Goal: Task Accomplishment & Management: Use online tool/utility

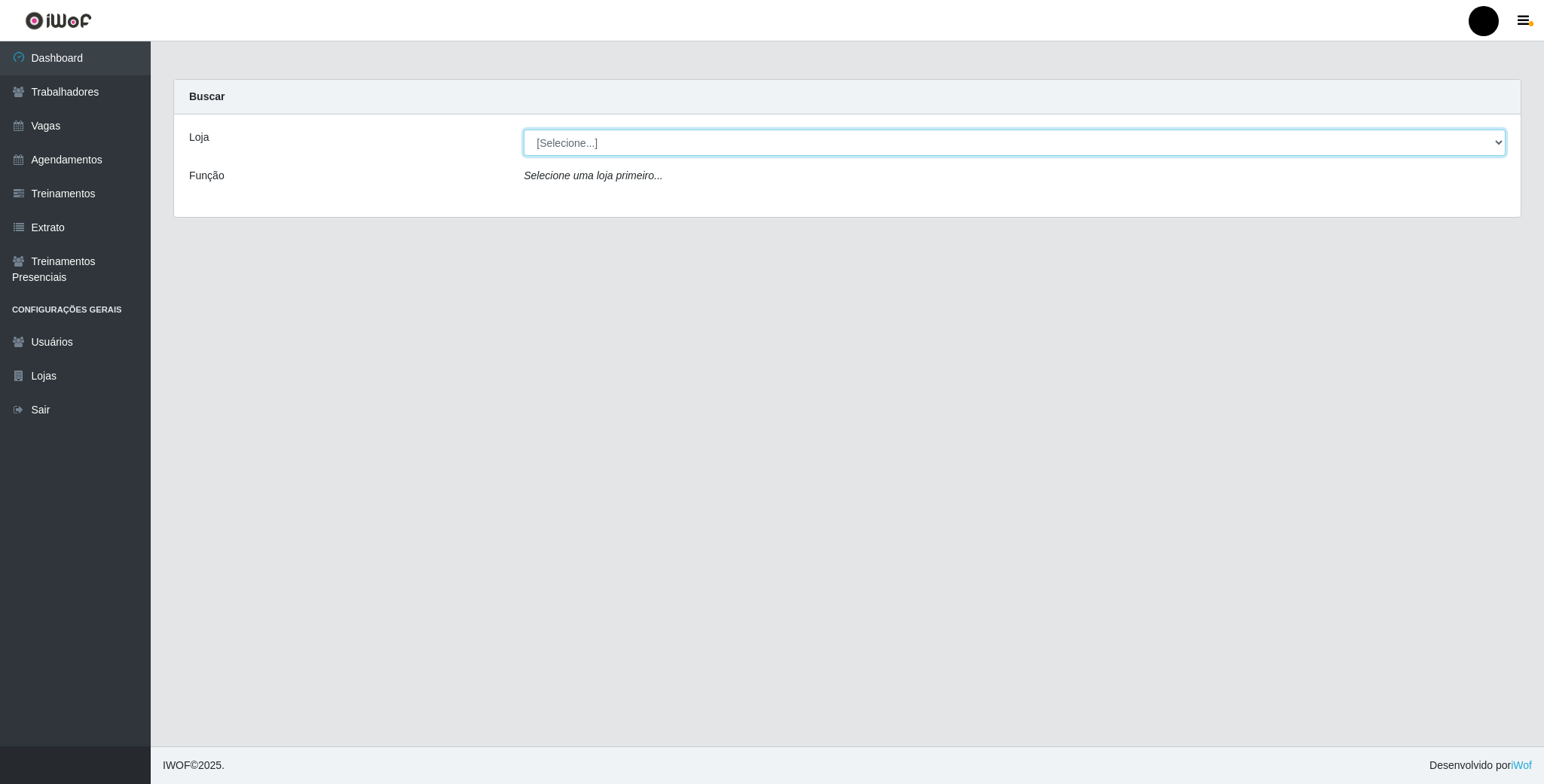
click at [1495, 141] on select "[Selecione...] SuperFácil Atacado - Emaús" at bounding box center [1015, 142] width 982 height 27
select select "407"
click at [524, 129] on select "[Selecione...] SuperFácil Atacado - Emaús" at bounding box center [1015, 142] width 982 height 27
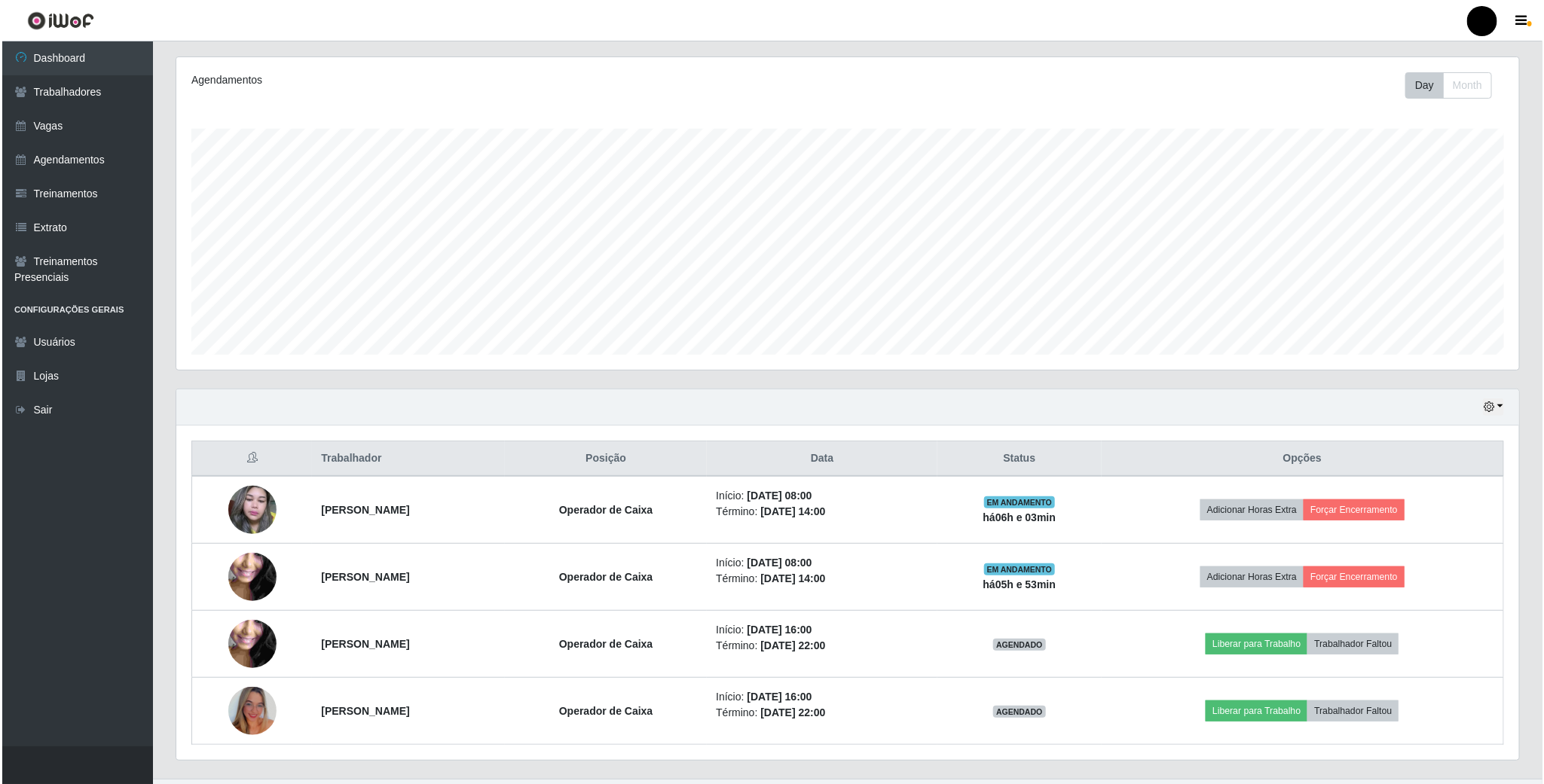
scroll to position [221, 0]
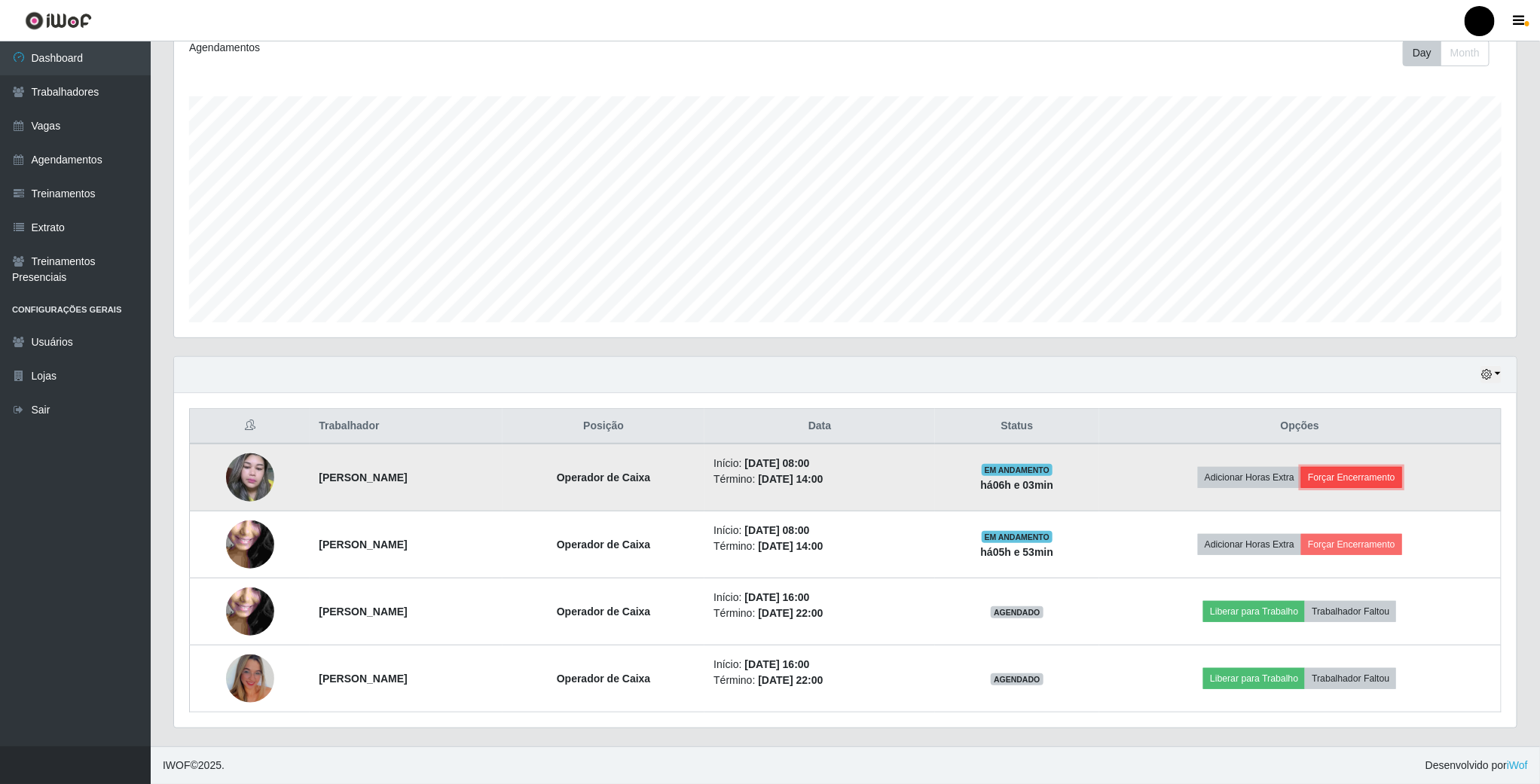
click at [1361, 477] on button "Forçar Encerramento" at bounding box center [1351, 478] width 101 height 21
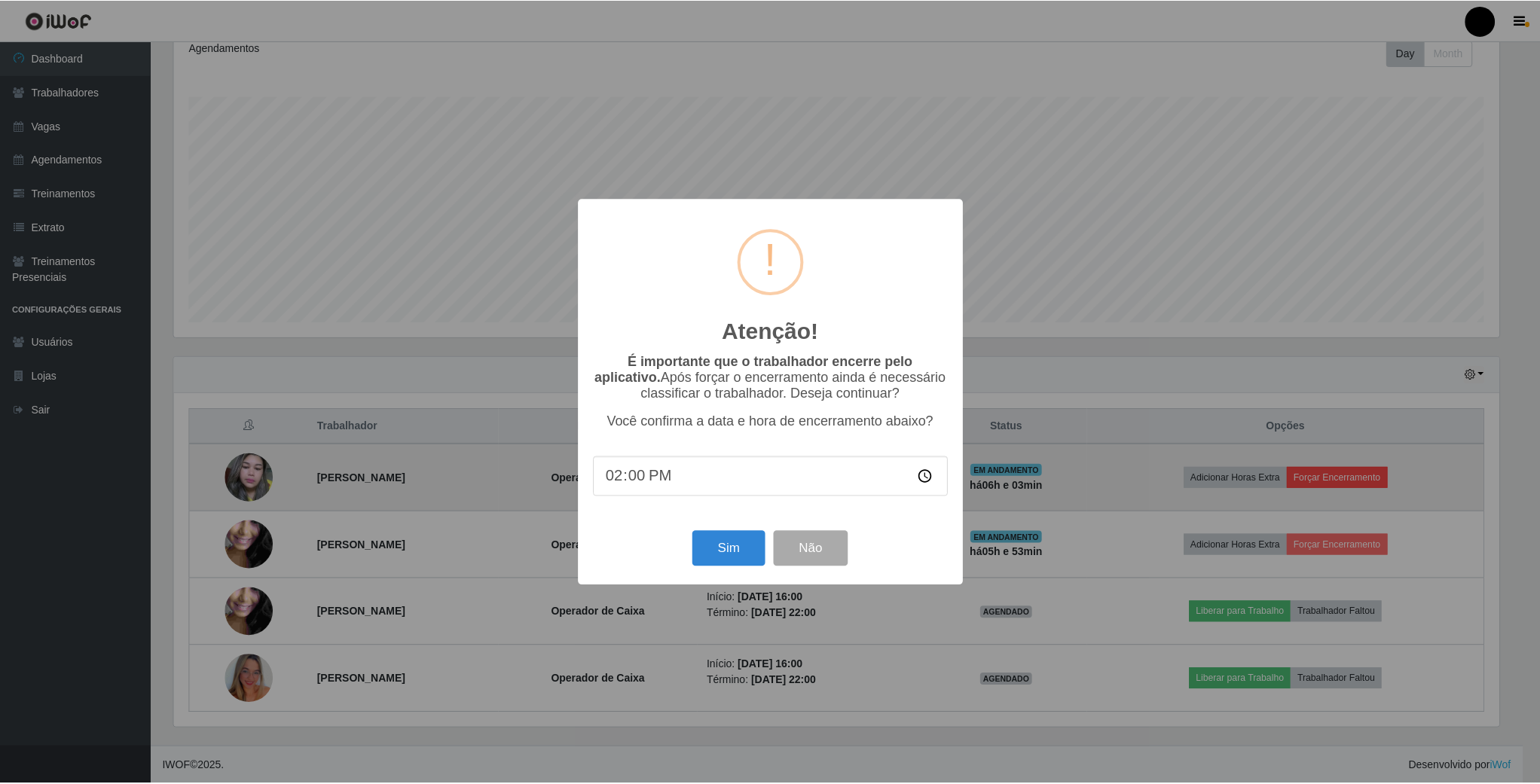
scroll to position [314, 1329]
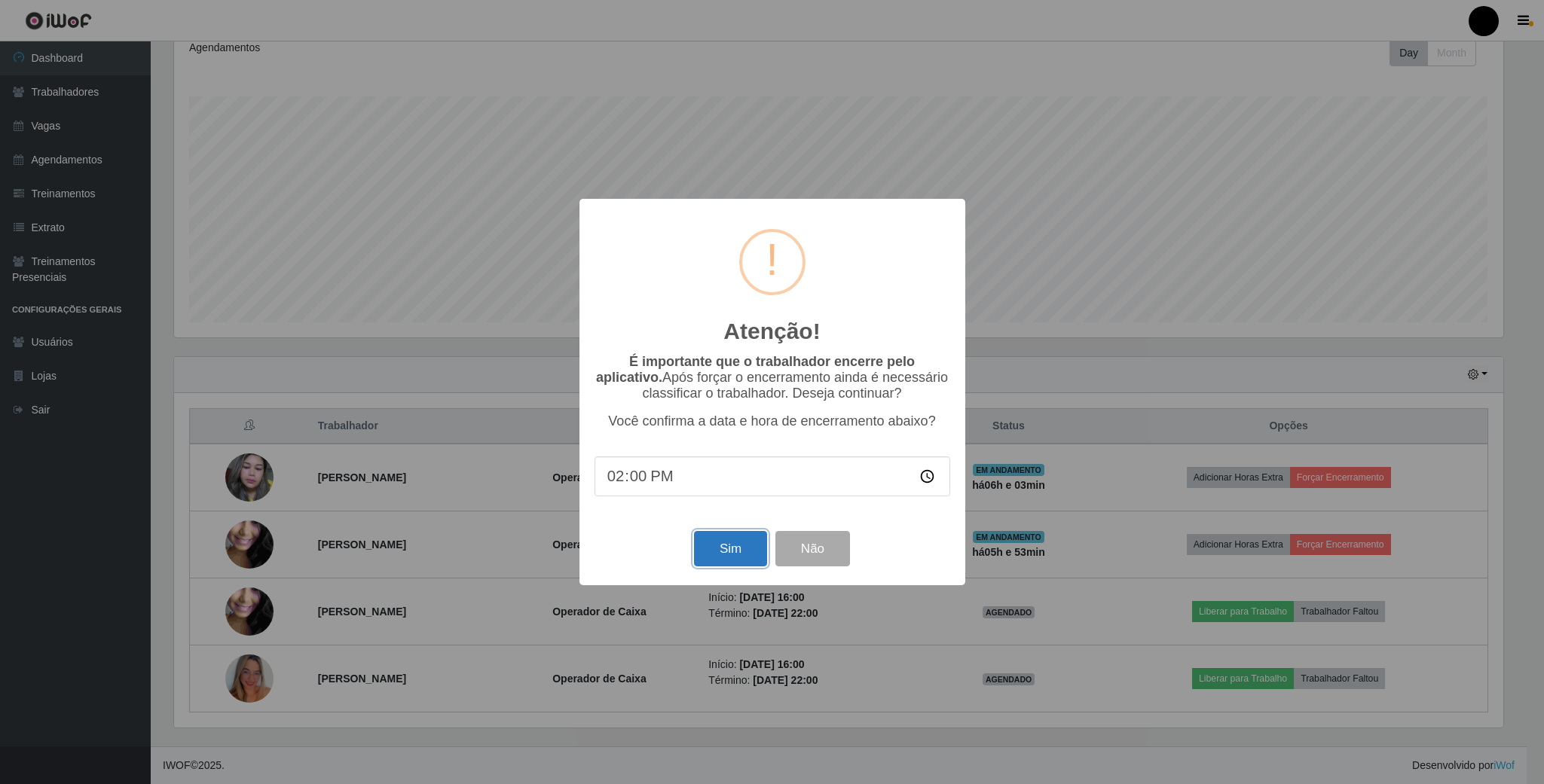
click at [717, 557] on button "Sim" at bounding box center [730, 548] width 73 height 36
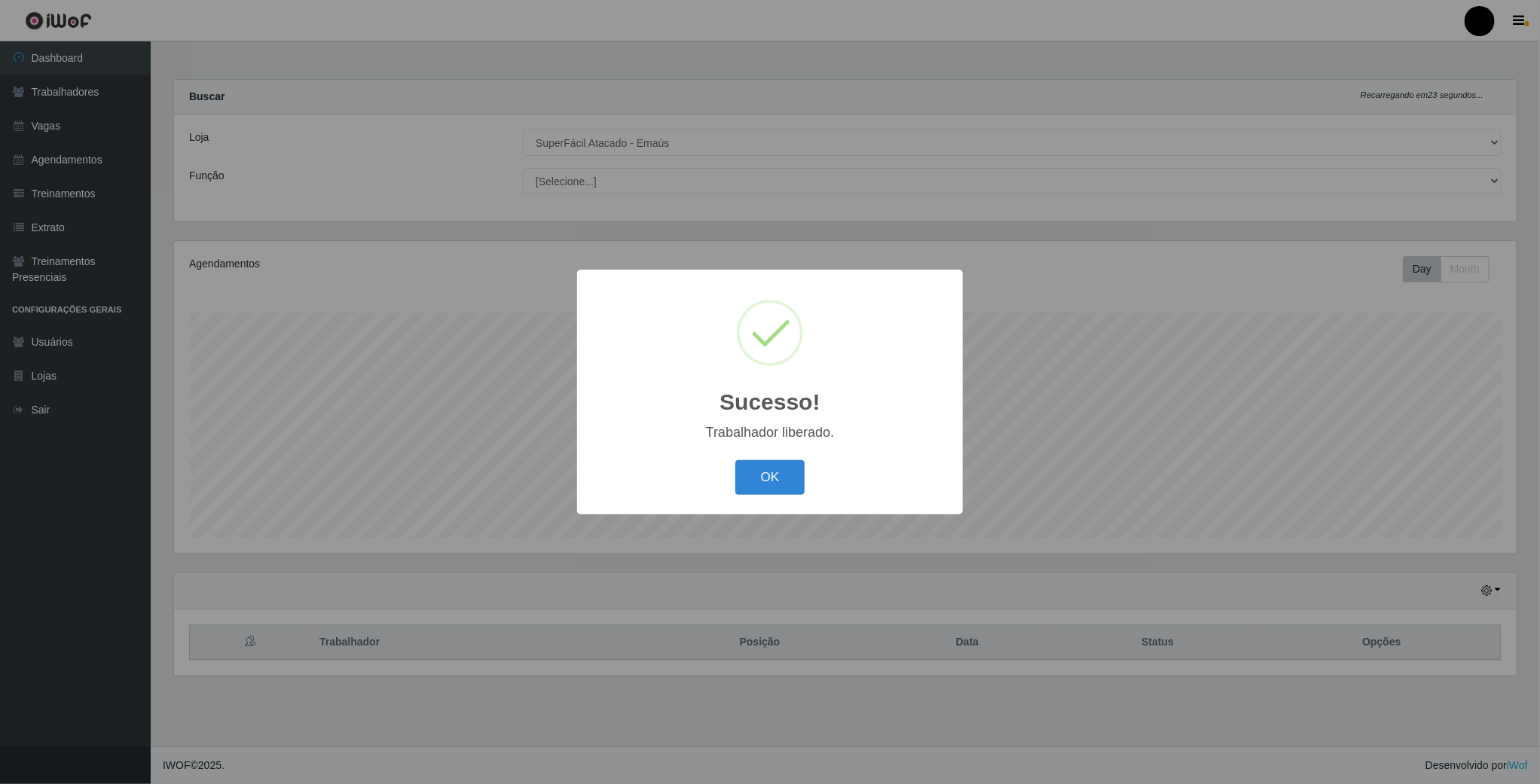
scroll to position [314, 1345]
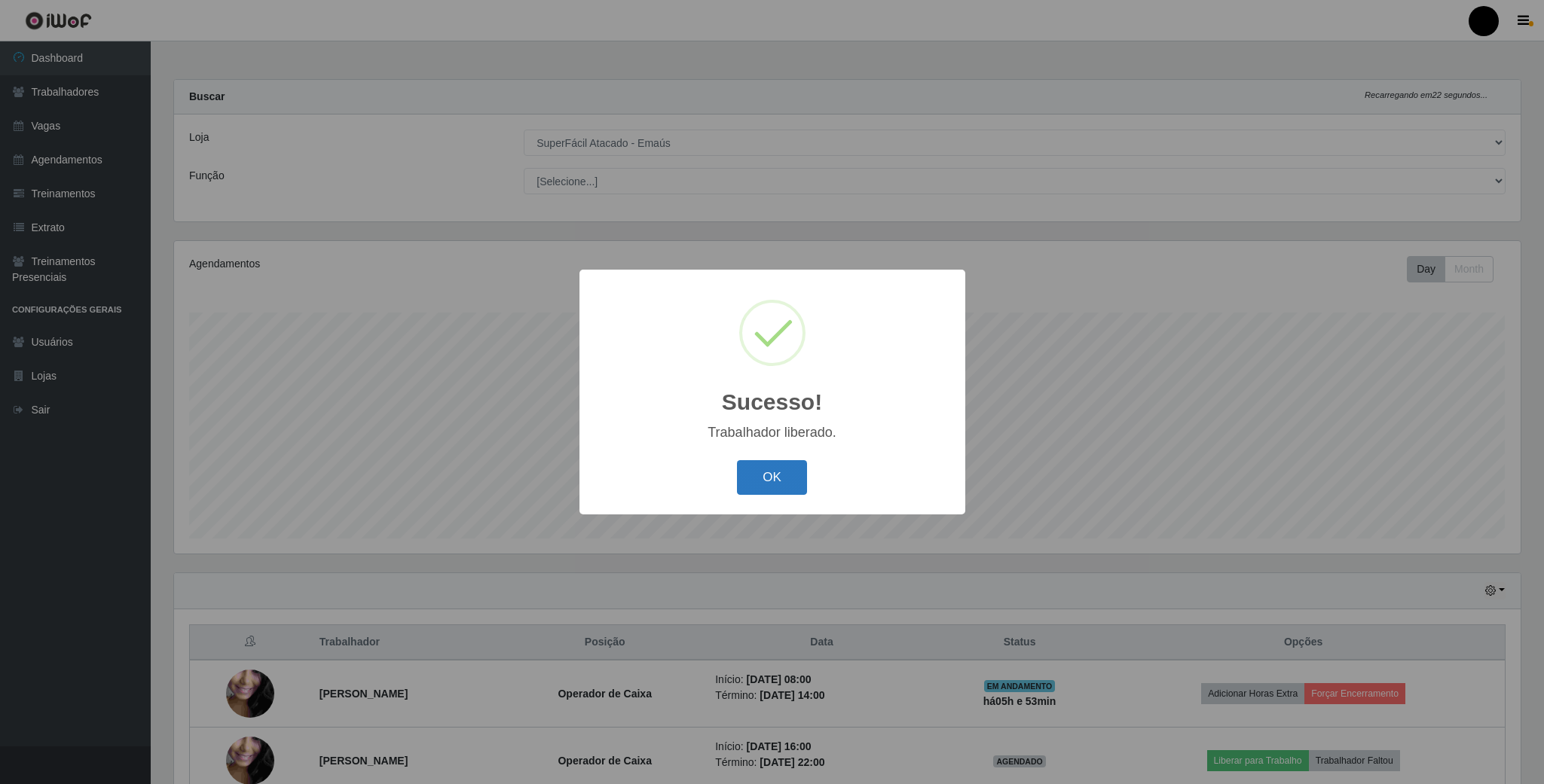
click at [762, 471] on button "OK" at bounding box center [772, 478] width 70 height 36
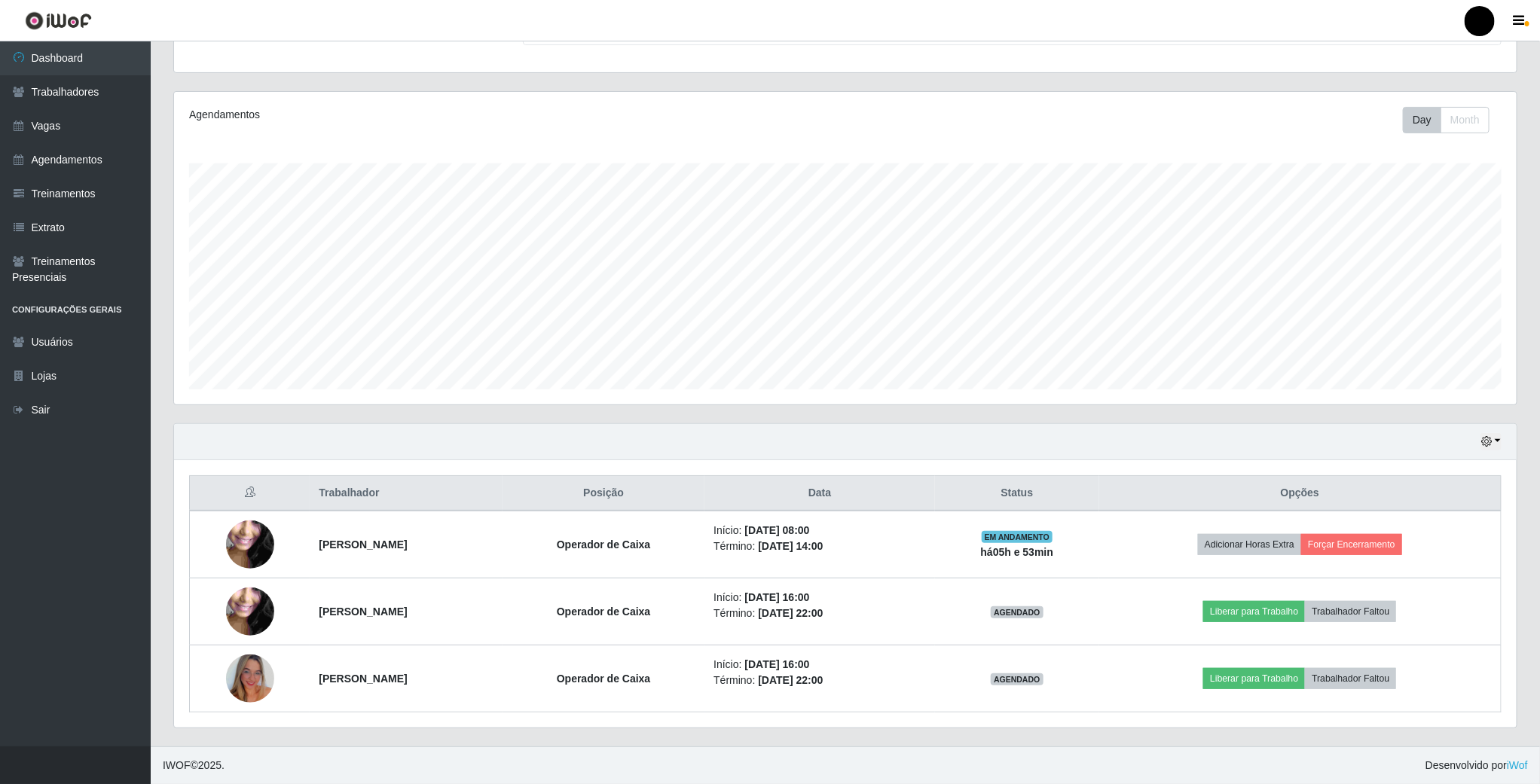
scroll to position [154, 0]
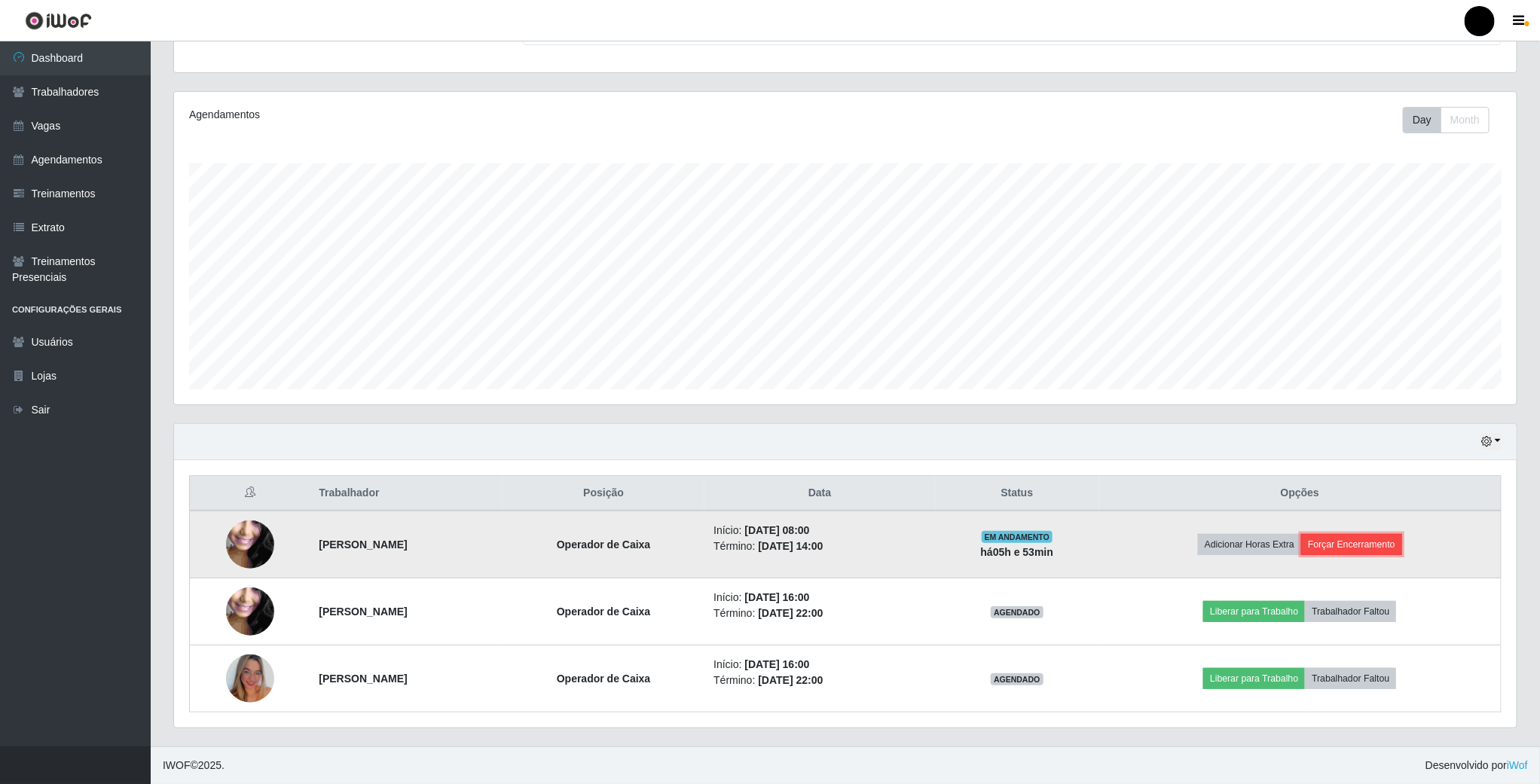
click at [1373, 540] on button "Forçar Encerramento" at bounding box center [1351, 544] width 101 height 21
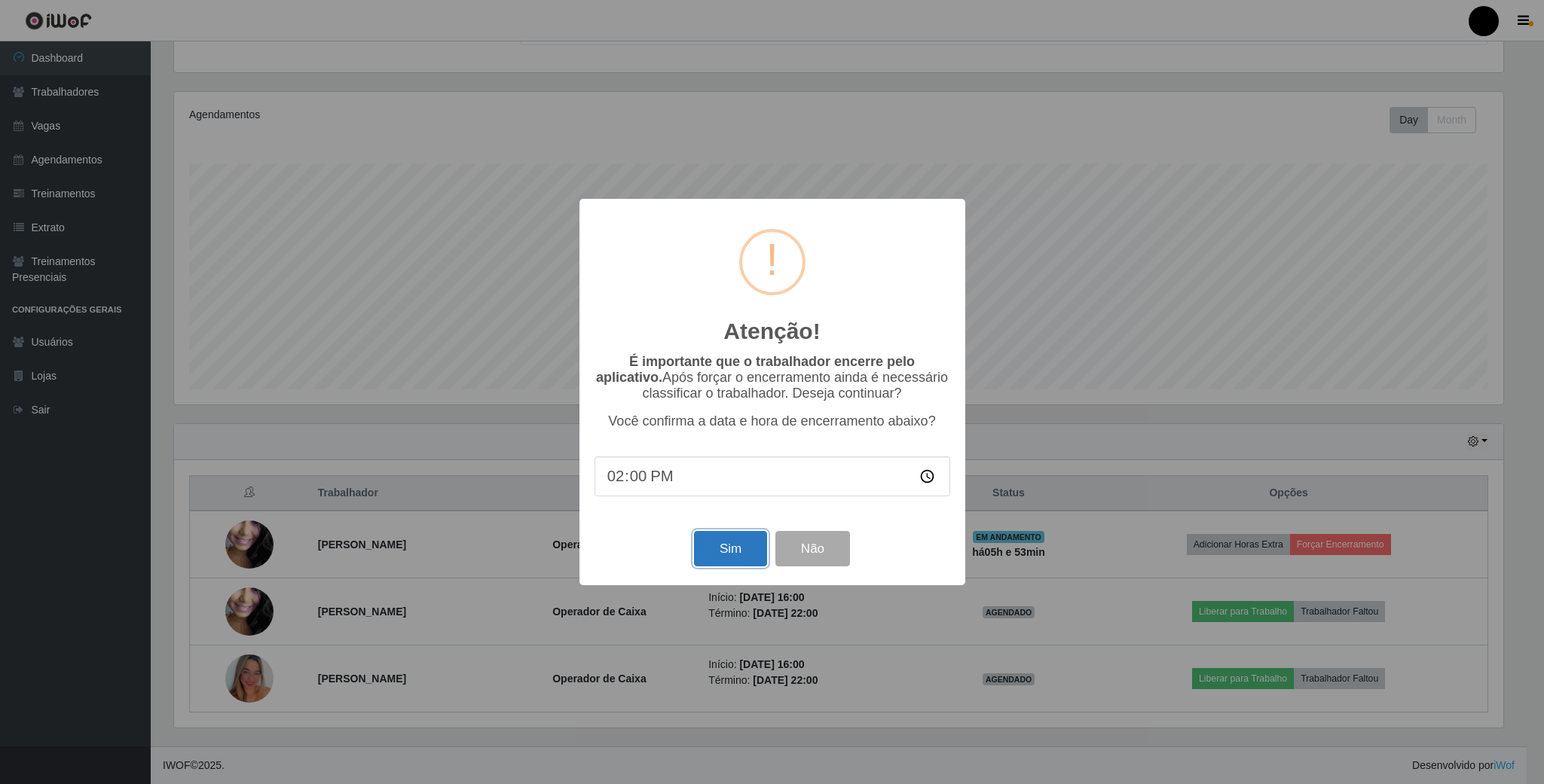
click at [710, 561] on button "Sim" at bounding box center [730, 548] width 73 height 36
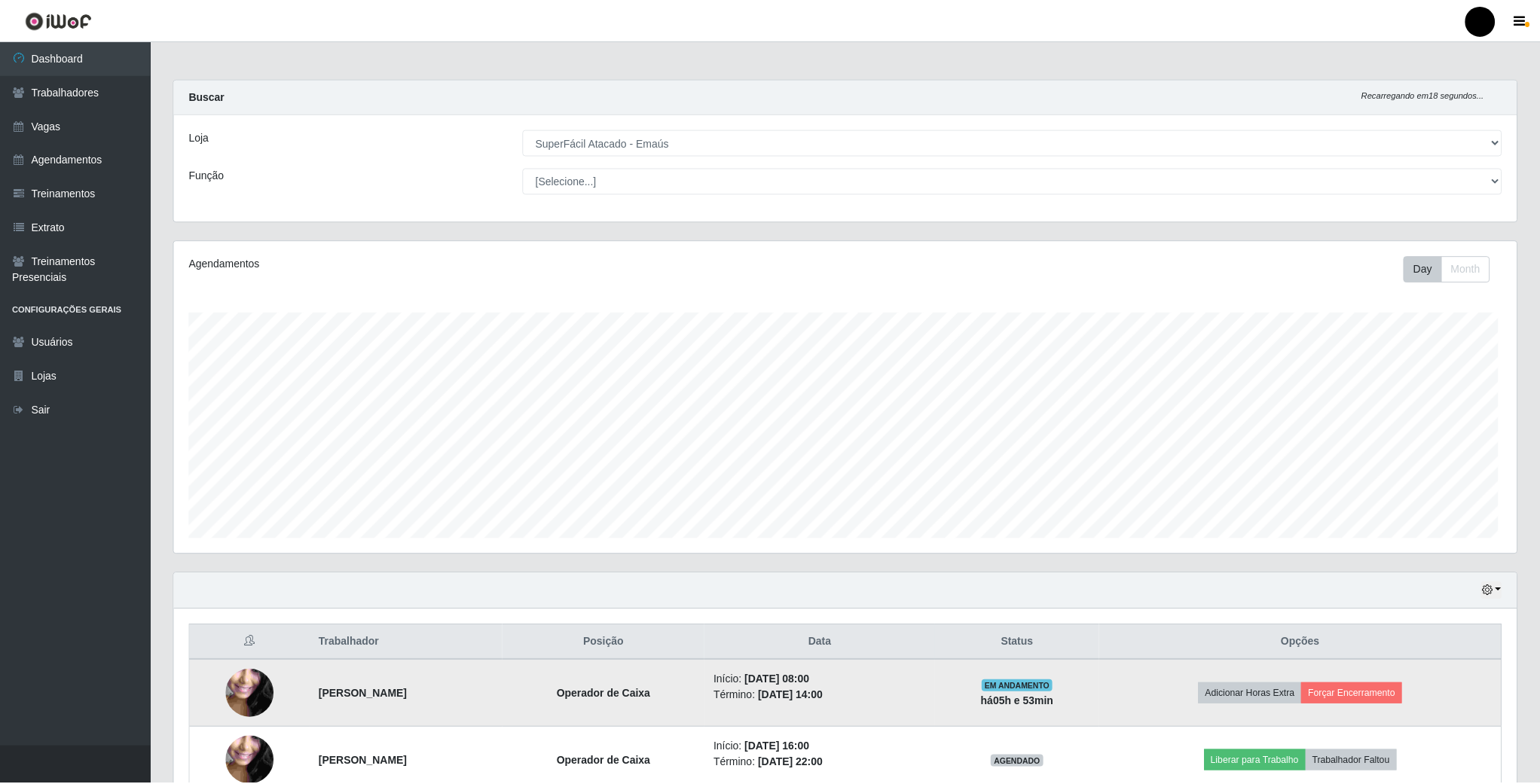
scroll to position [314, 1345]
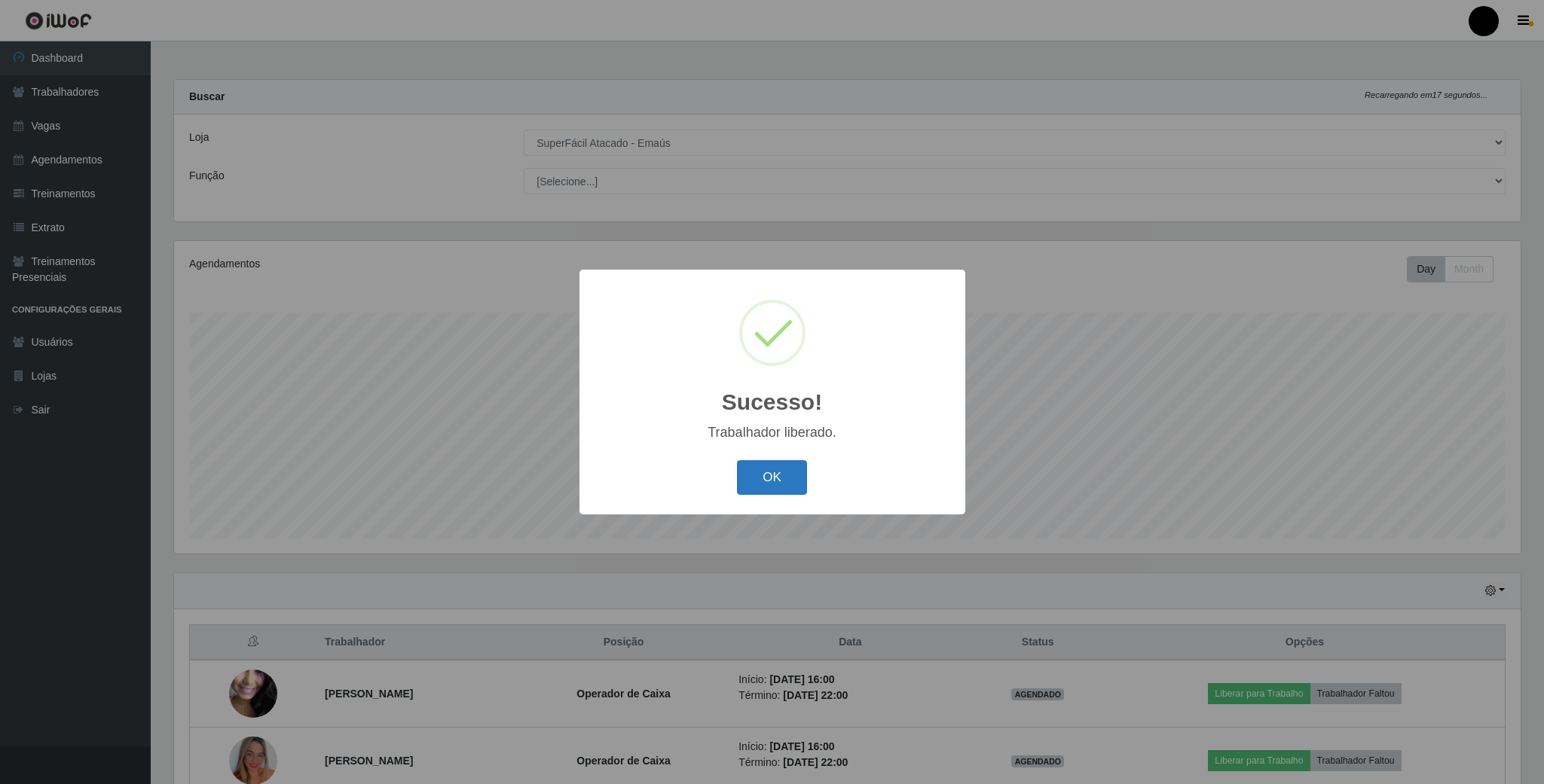
click at [776, 479] on button "OK" at bounding box center [772, 478] width 70 height 36
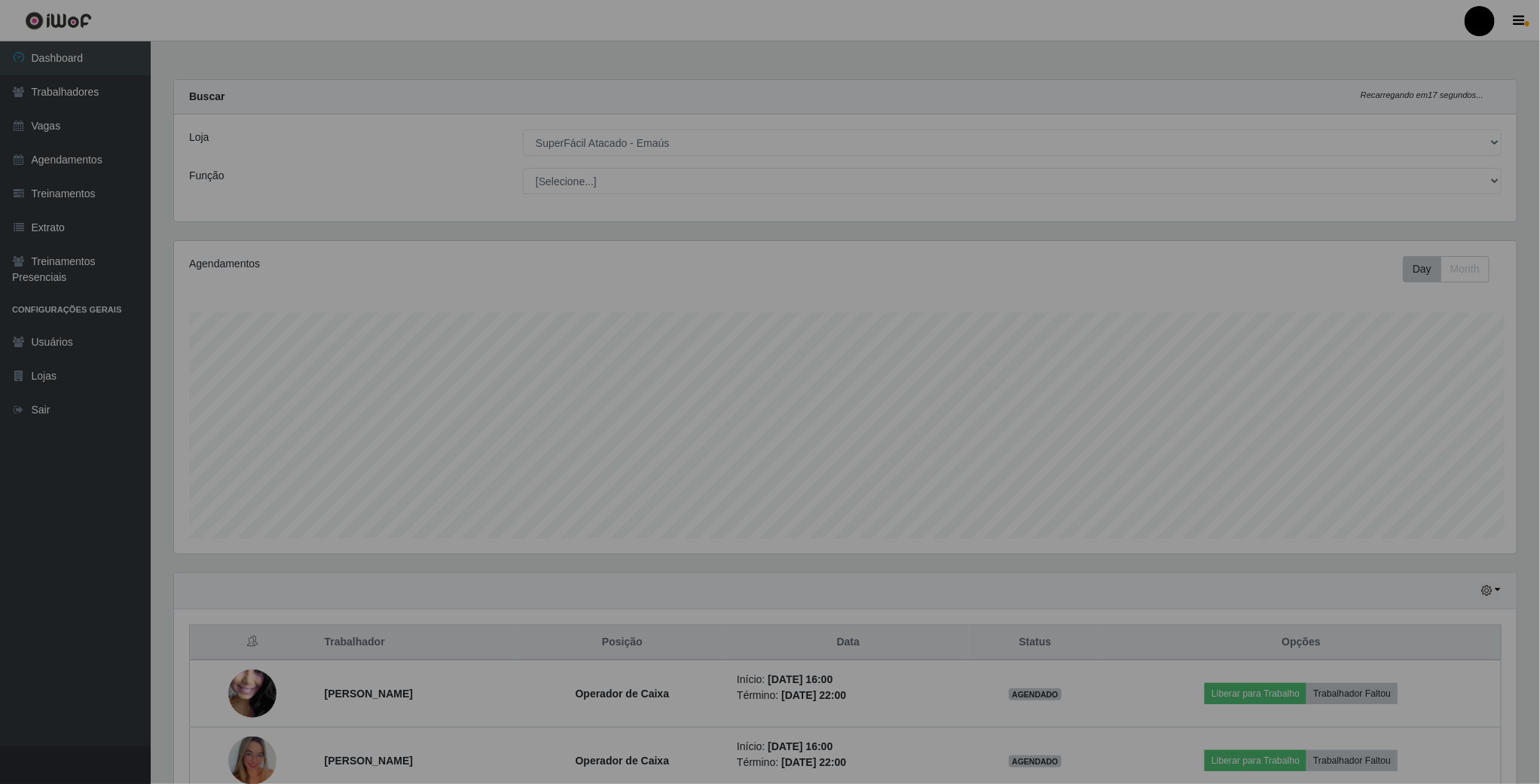
scroll to position [753095, 752131]
